Goal: Check status: Check status

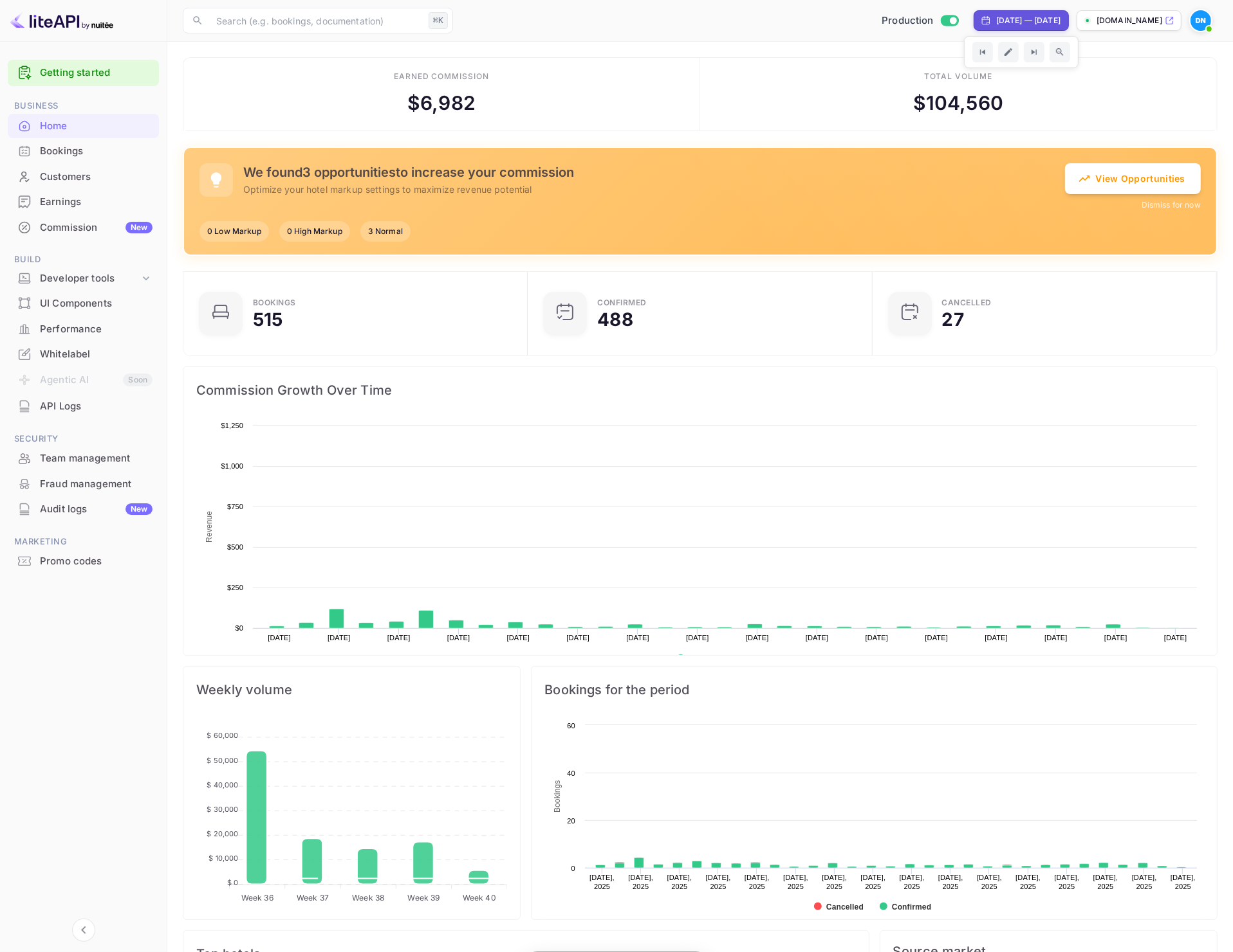
scroll to position [197, 325]
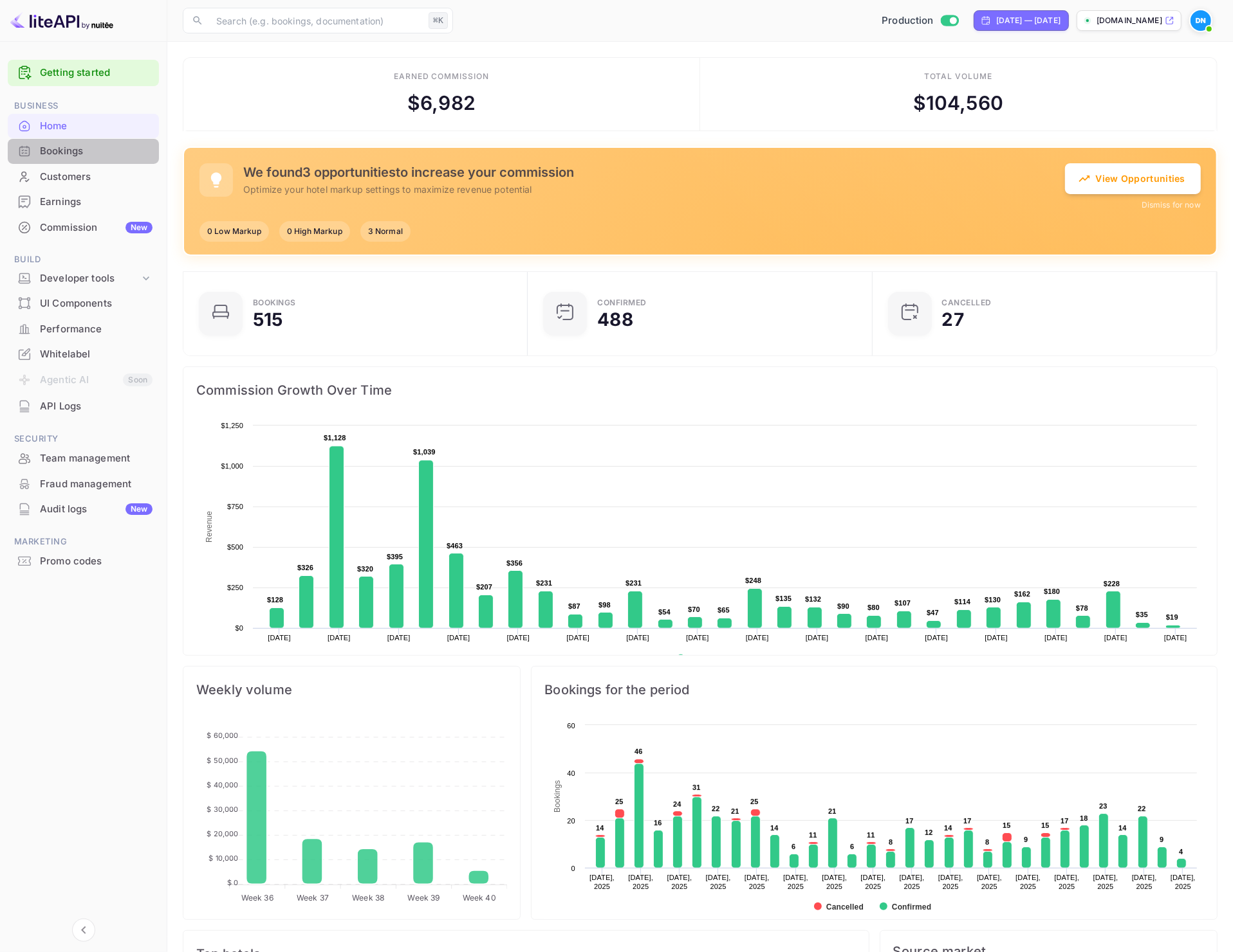
click at [75, 149] on div "Bookings" at bounding box center [95, 151] width 113 height 15
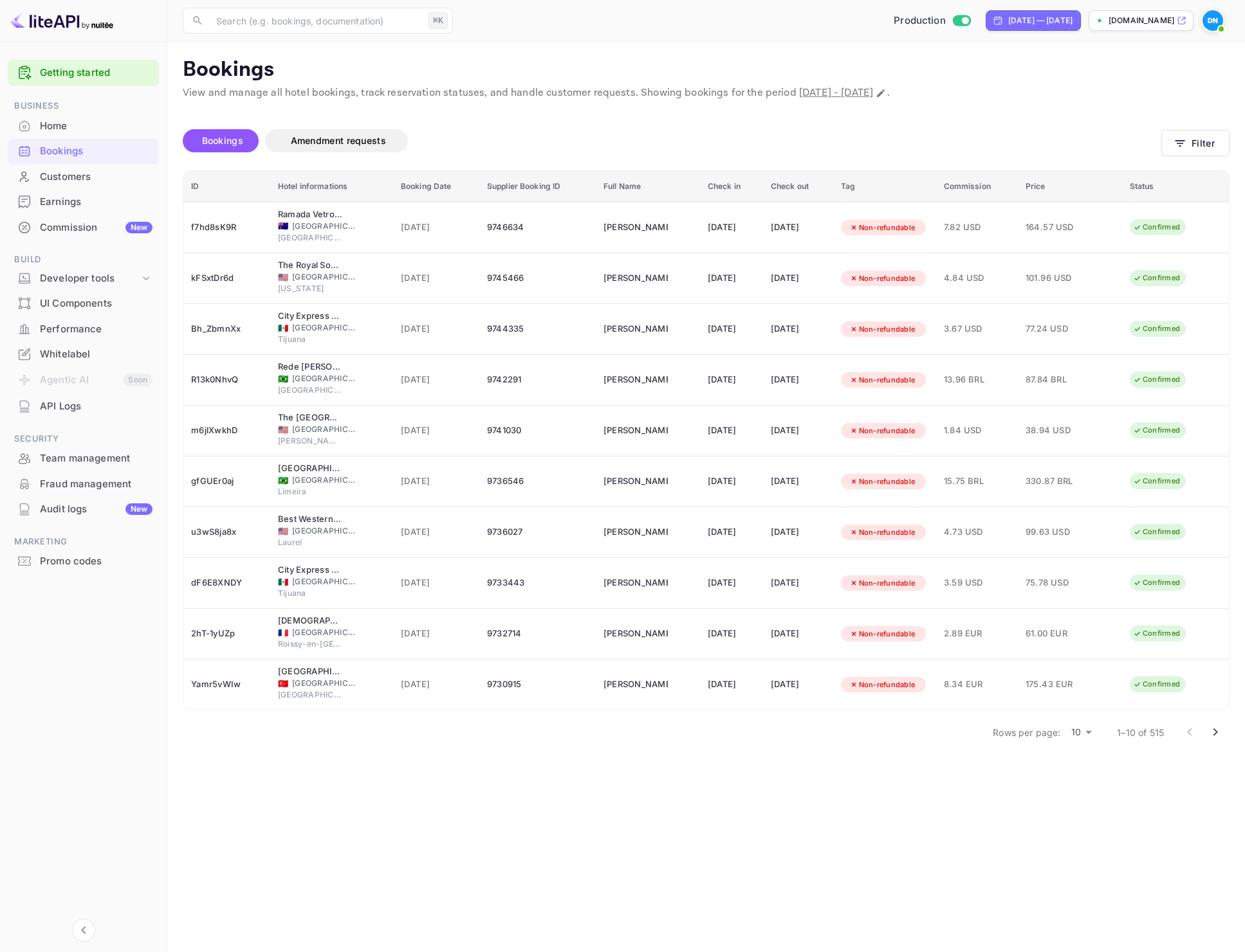
click at [940, 139] on div "Bookings Amendment requests" at bounding box center [672, 140] width 979 height 23
click at [511, 129] on div "Bookings Amendment requests" at bounding box center [672, 140] width 979 height 23
click at [268, 18] on input "text" at bounding box center [316, 20] width 215 height 26
paste input "9736468"
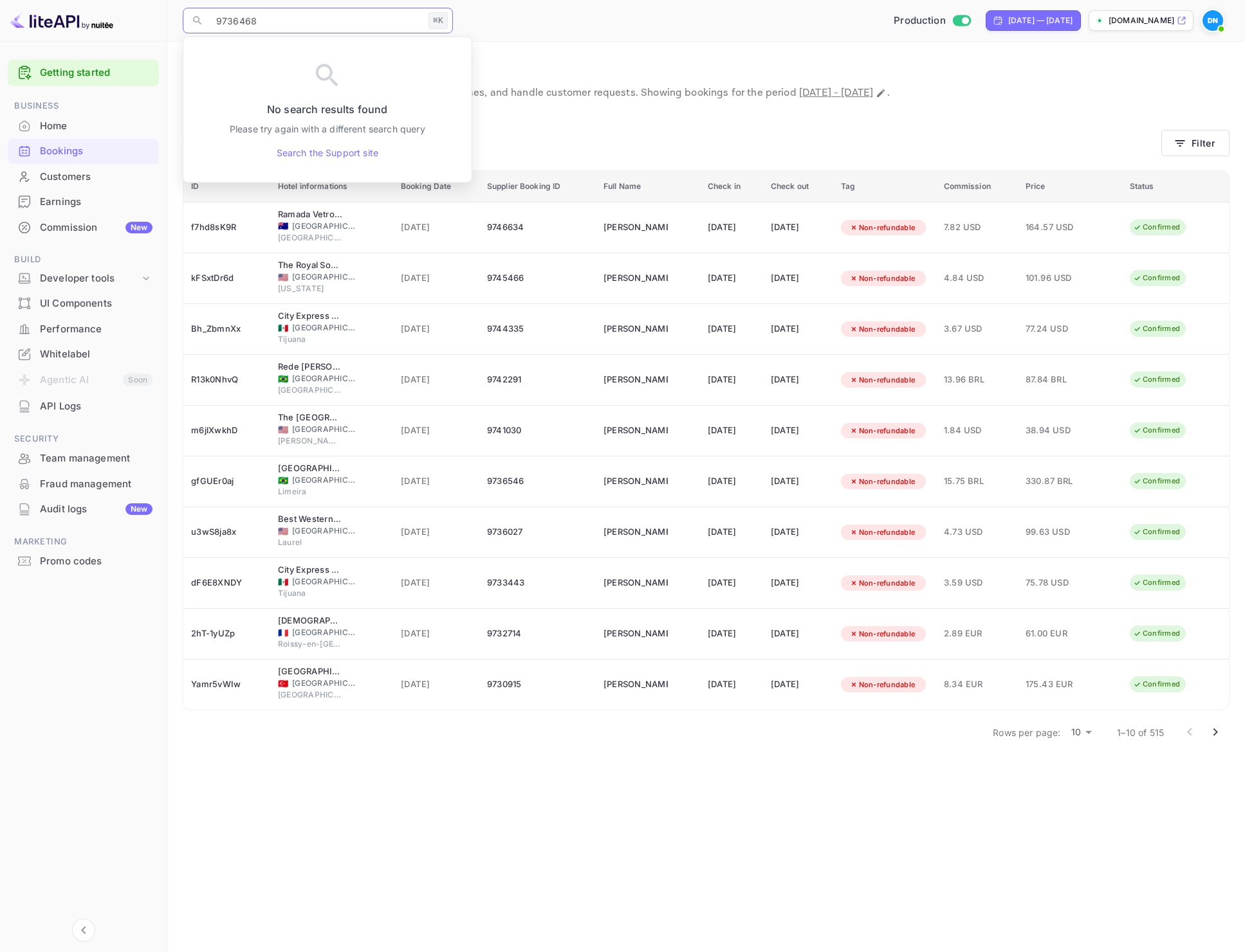
type input "9736468"
click at [1210, 735] on icon "Go to next page" at bounding box center [1215, 732] width 16 height 16
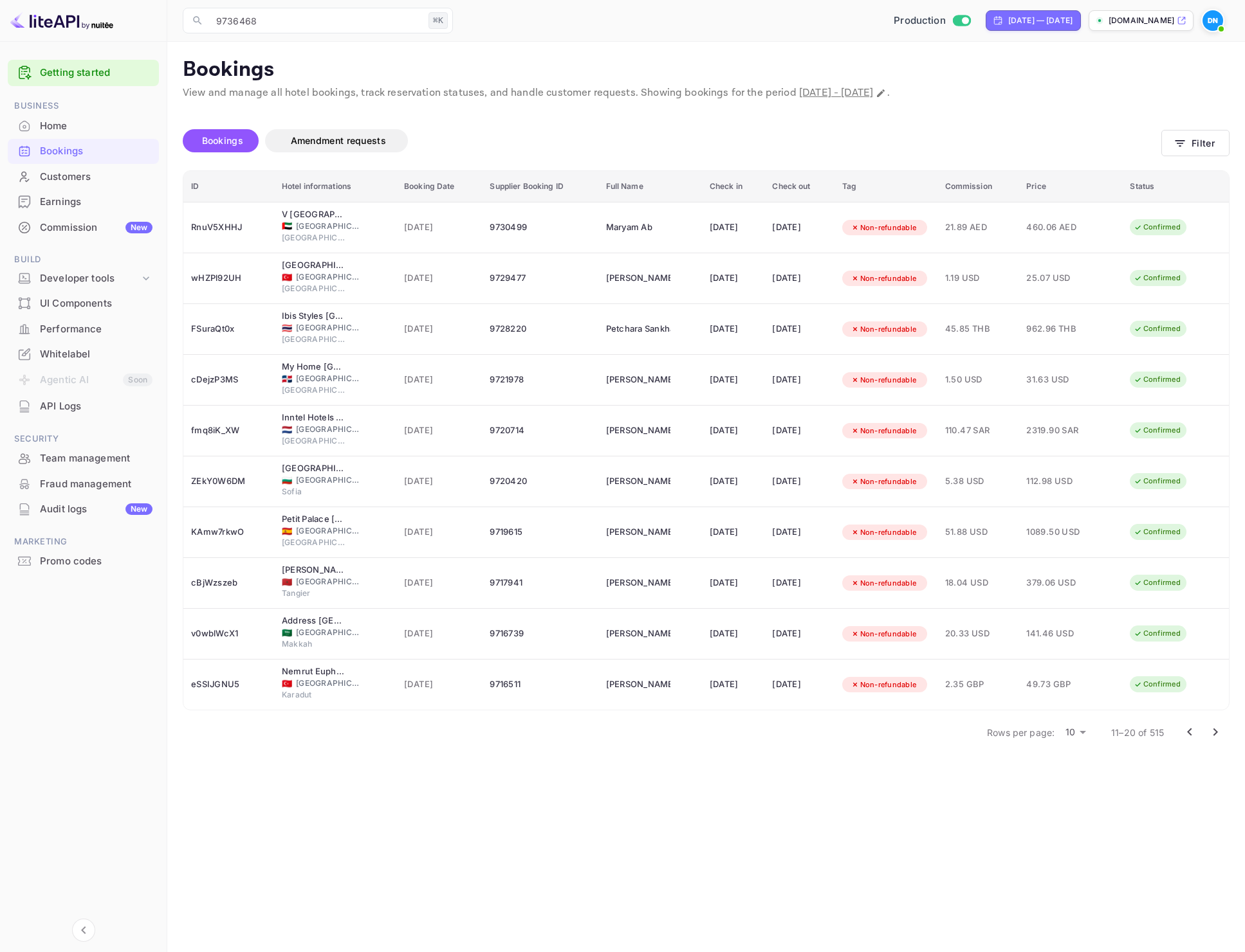
click at [744, 137] on div "Bookings Amendment requests" at bounding box center [672, 140] width 979 height 23
click at [299, 23] on input "9736468" at bounding box center [316, 20] width 215 height 26
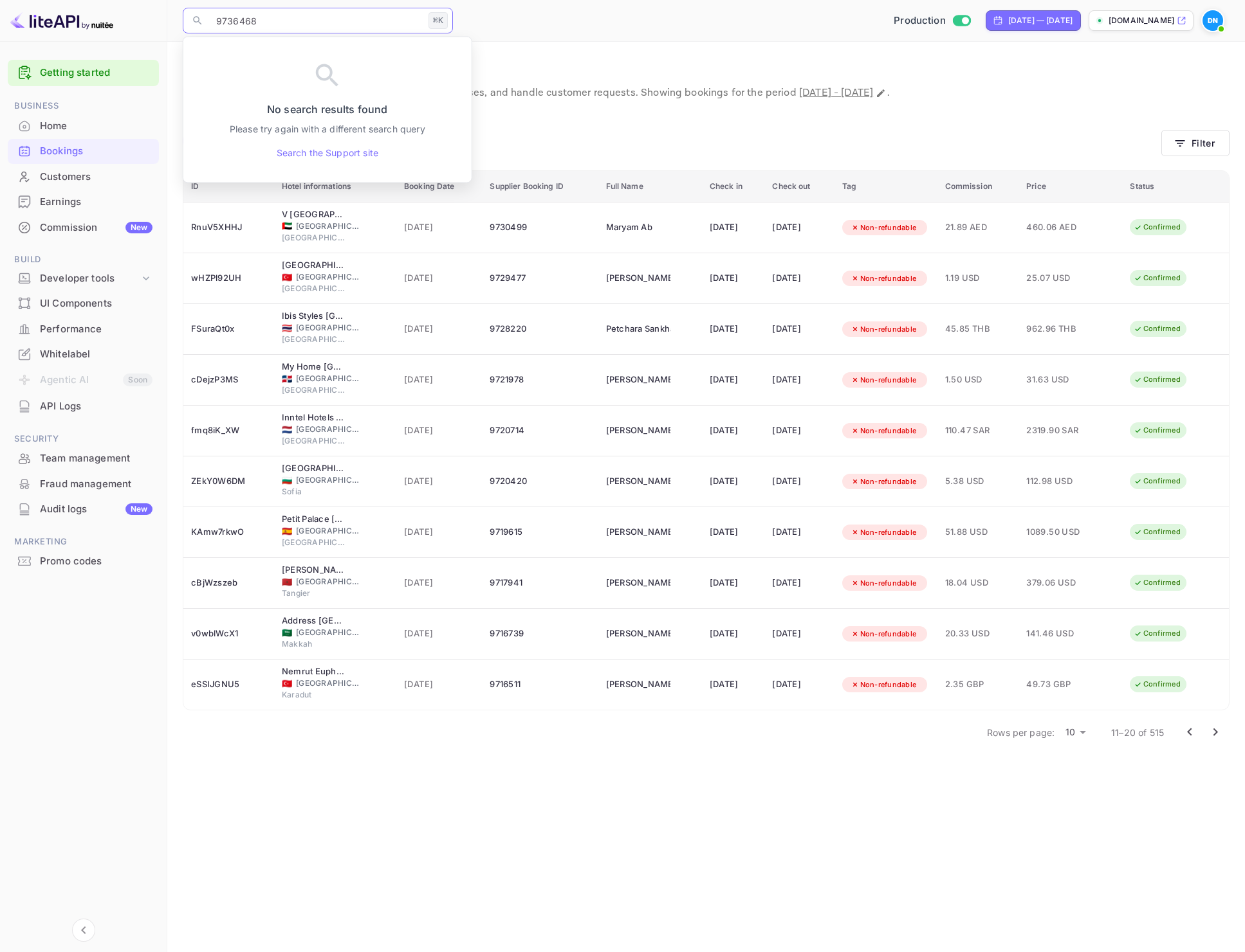
click at [299, 23] on input "9736468" at bounding box center [316, 20] width 215 height 26
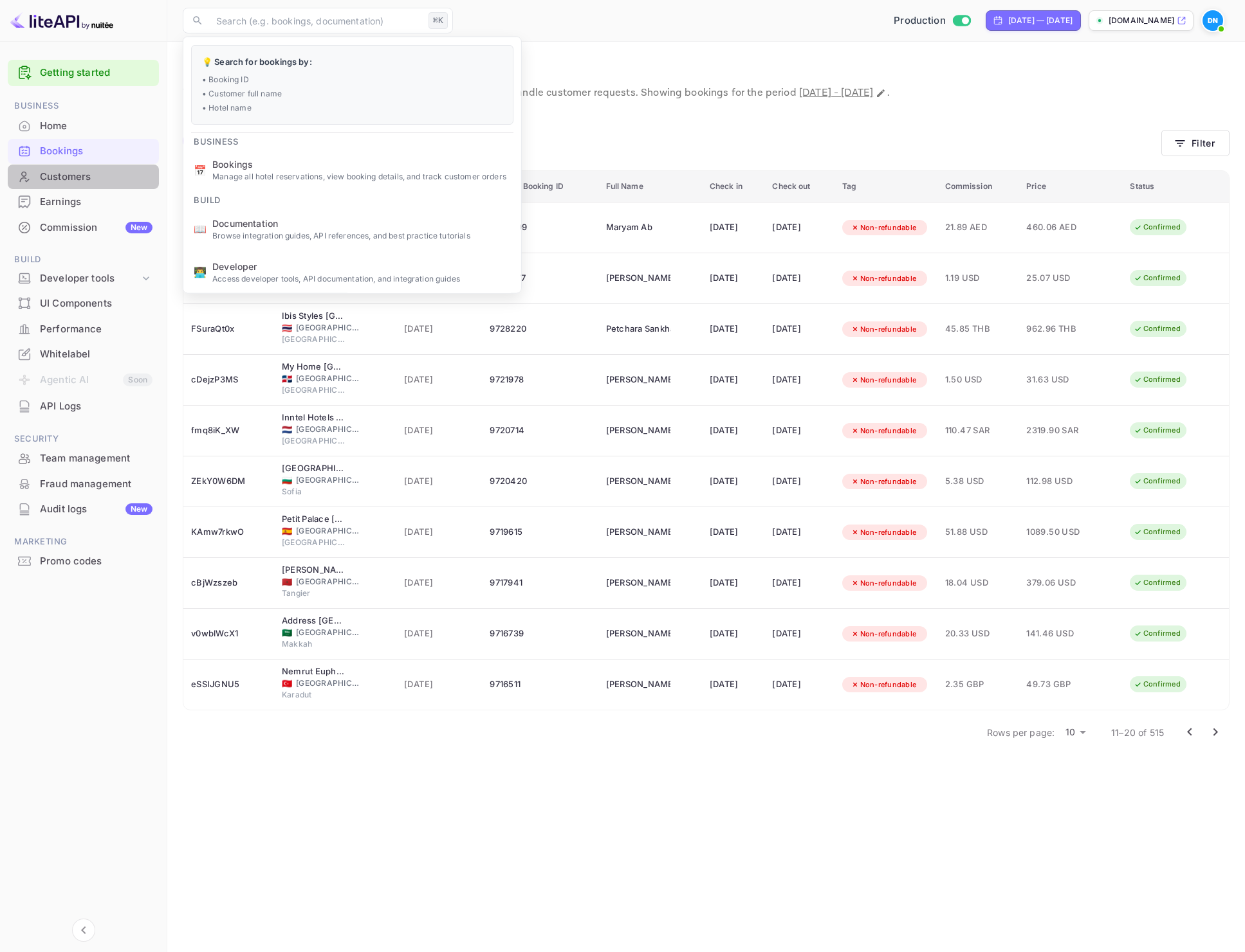
click at [57, 170] on div "Customers" at bounding box center [95, 177] width 113 height 15
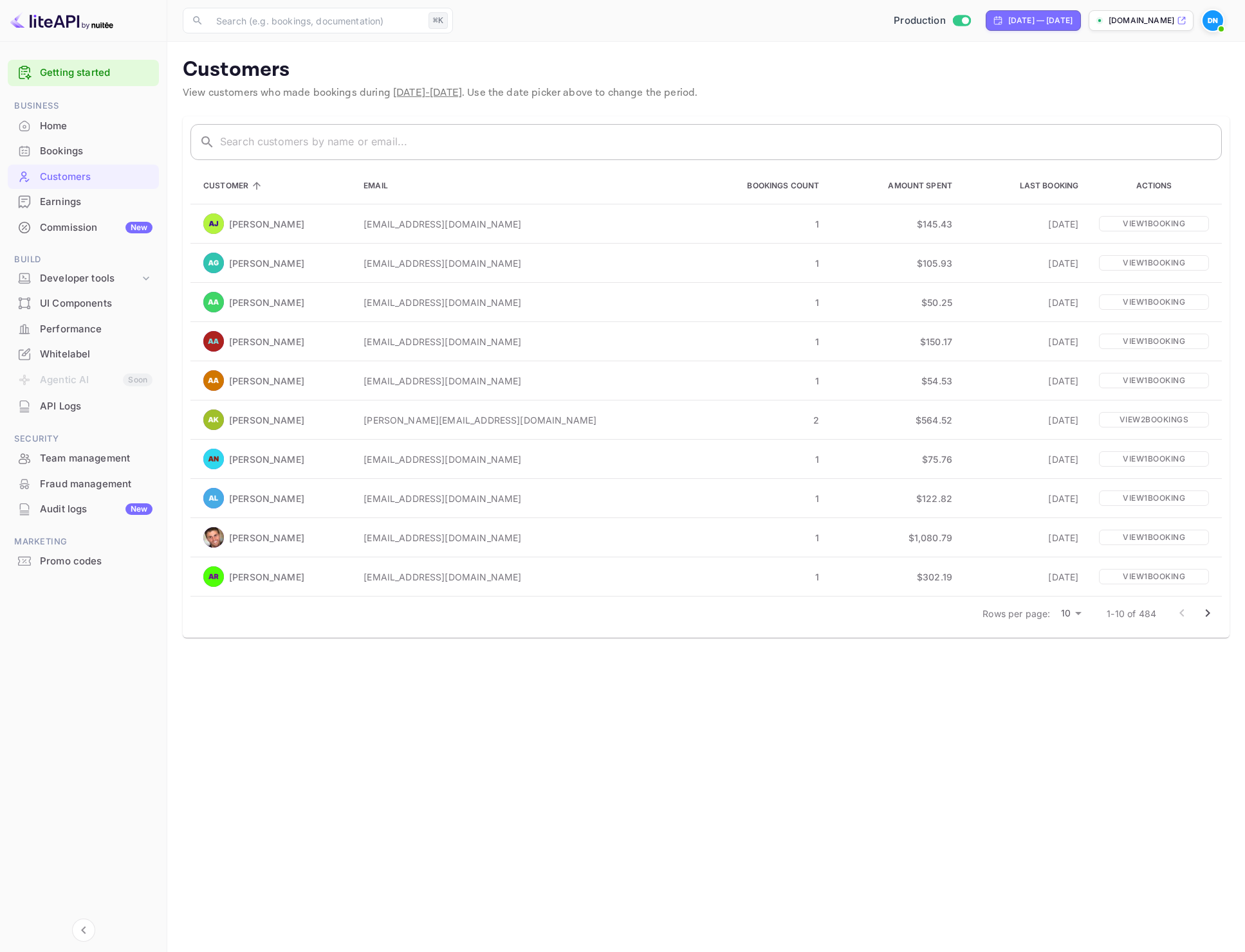
click at [313, 143] on input "text" at bounding box center [721, 141] width 1002 height 36
paste input "[PERSON_NAME]"
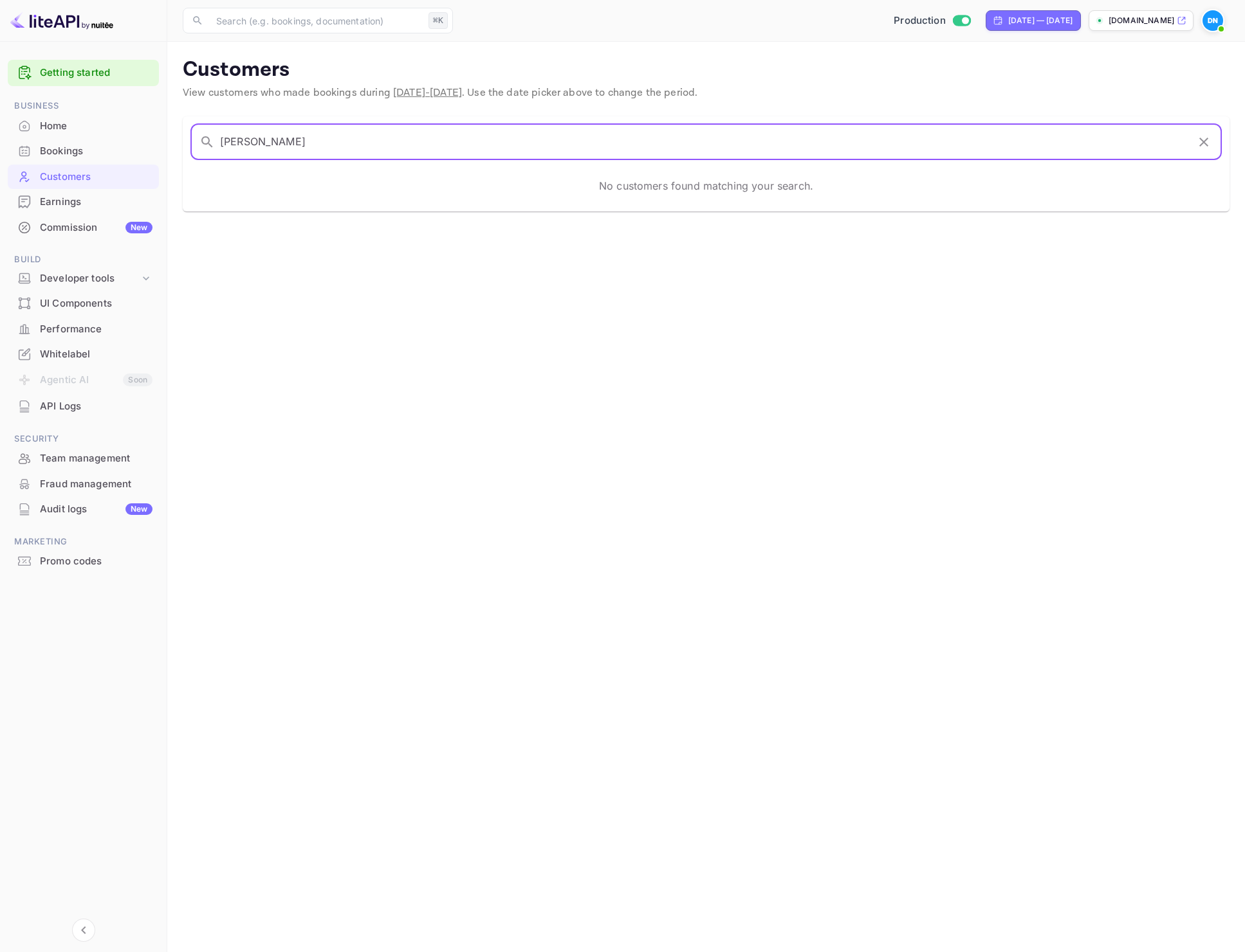
type input "[PERSON_NAME]"
